Goal: Task Accomplishment & Management: Use online tool/utility

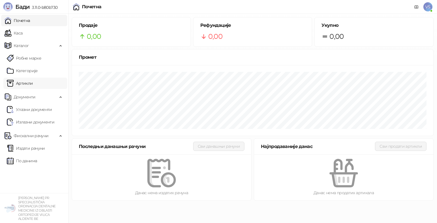
click at [28, 79] on link "Артикли" at bounding box center [20, 82] width 26 height 11
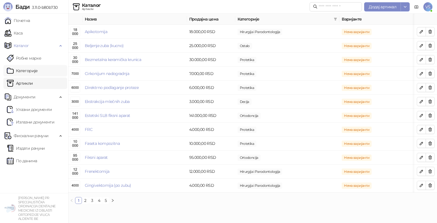
click at [31, 70] on link "Категорије" at bounding box center [22, 70] width 31 height 11
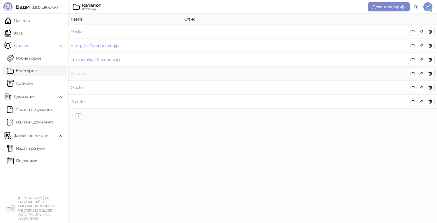
click at [83, 72] on link "Ortodoncija" at bounding box center [82, 73] width 22 height 5
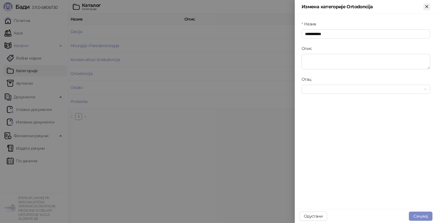
click at [428, 7] on icon "Close" at bounding box center [426, 6] width 5 height 5
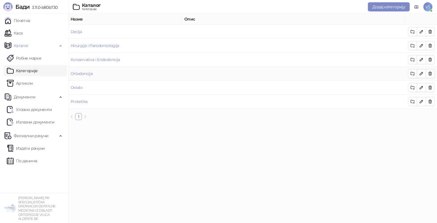
click at [338, 75] on td at bounding box center [293, 74] width 223 height 14
click at [85, 70] on td "Ortodoncija" at bounding box center [125, 74] width 114 height 14
click at [82, 73] on link "Ortodoncija" at bounding box center [82, 73] width 22 height 5
click at [25, 42] on span "Каталог" at bounding box center [21, 45] width 15 height 11
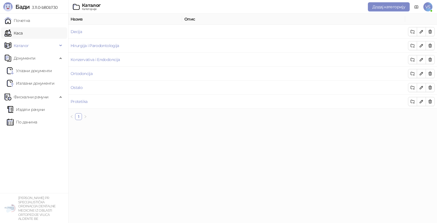
click at [22, 36] on link "Каса" at bounding box center [14, 32] width 18 height 11
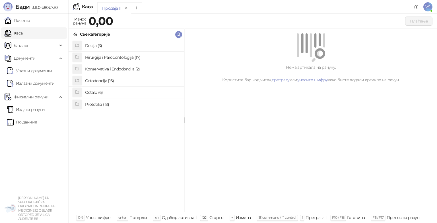
click at [103, 81] on h4 "Ortodoncija (16)" at bounding box center [132, 80] width 95 height 9
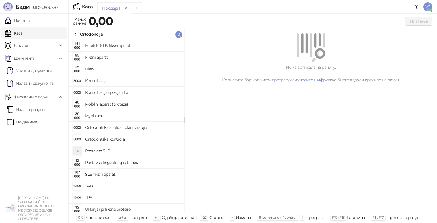
click at [108, 55] on h4 "Fiksni aparat" at bounding box center [132, 57] width 95 height 9
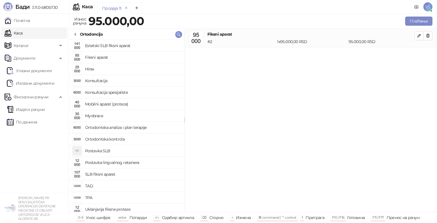
click at [77, 34] on icon at bounding box center [75, 34] width 5 height 5
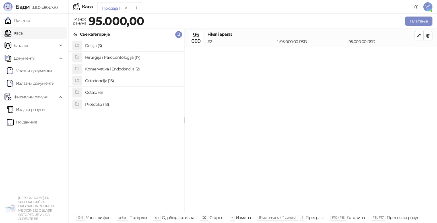
click at [94, 82] on h4 "Ortodoncija (16)" at bounding box center [132, 80] width 95 height 9
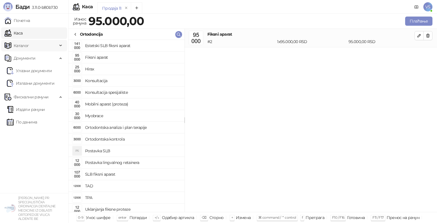
click at [32, 46] on span "Каталог" at bounding box center [31, 45] width 53 height 11
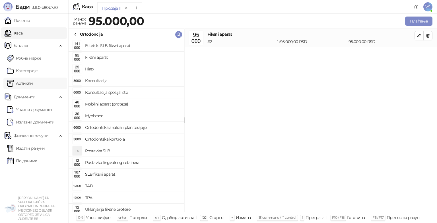
click at [22, 79] on link "Артикли" at bounding box center [20, 82] width 26 height 11
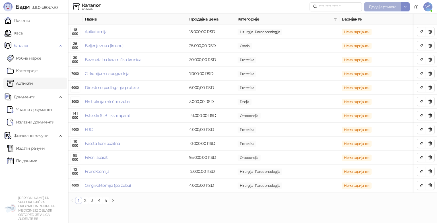
click at [373, 8] on span "Додај артикал" at bounding box center [383, 6] width 28 height 5
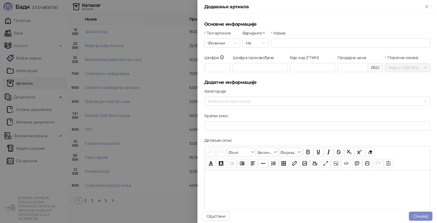
click at [288, 38] on div "Назив" at bounding box center [350, 34] width 159 height 9
click at [286, 43] on input "Назив" at bounding box center [350, 42] width 159 height 9
type input "*"
type input "**********"
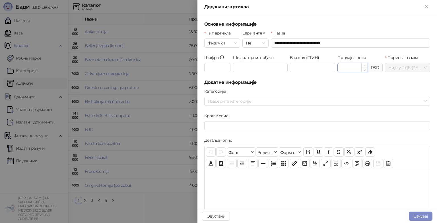
click at [347, 67] on input "Продајна цена" at bounding box center [353, 67] width 30 height 9
click at [224, 99] on div at bounding box center [314, 101] width 218 height 8
type input "********"
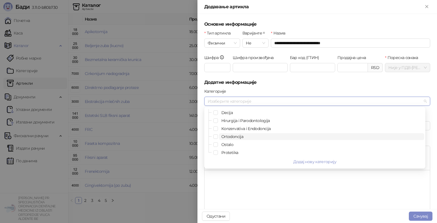
click at [226, 137] on span "Ortodoncija" at bounding box center [232, 136] width 22 height 5
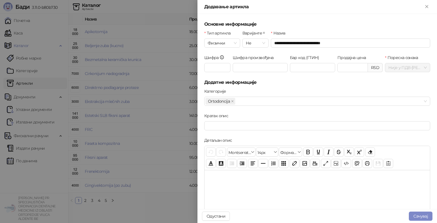
click at [338, 178] on div at bounding box center [317, 198] width 225 height 57
click at [349, 131] on div "Кратак опис" at bounding box center [317, 124] width 228 height 24
click at [420, 215] on button "Сачувај" at bounding box center [421, 215] width 24 height 9
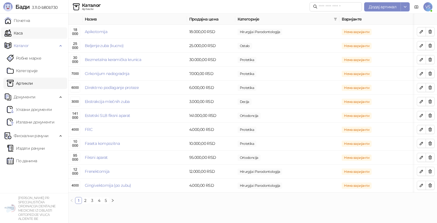
click at [22, 30] on link "Каса" at bounding box center [14, 32] width 18 height 11
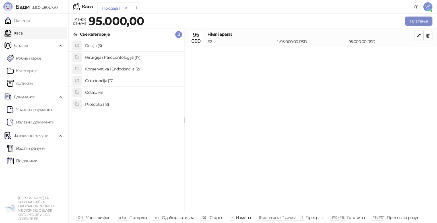
click at [102, 84] on h4 "Ortodoncija (17)" at bounding box center [132, 80] width 95 height 9
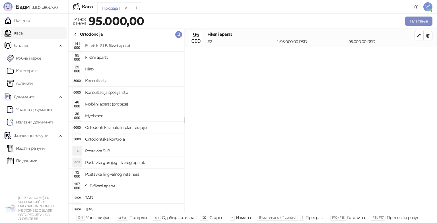
click at [106, 162] on h4 "Postavka gornjeg fiksnog aparata" at bounding box center [132, 162] width 95 height 9
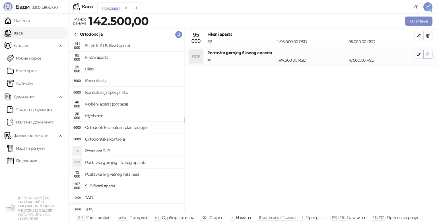
click at [428, 35] on icon "button" at bounding box center [428, 35] width 5 height 5
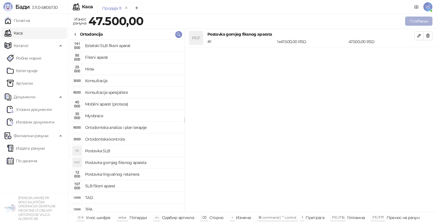
click at [412, 20] on button "Плаћање" at bounding box center [418, 21] width 27 height 9
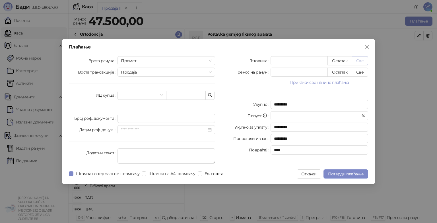
click at [358, 59] on button "Све" at bounding box center [360, 60] width 17 height 9
type input "*****"
type input "****"
click at [353, 174] on span "Потврди плаћање" at bounding box center [346, 173] width 36 height 5
